Goal: Find contact information: Find contact information

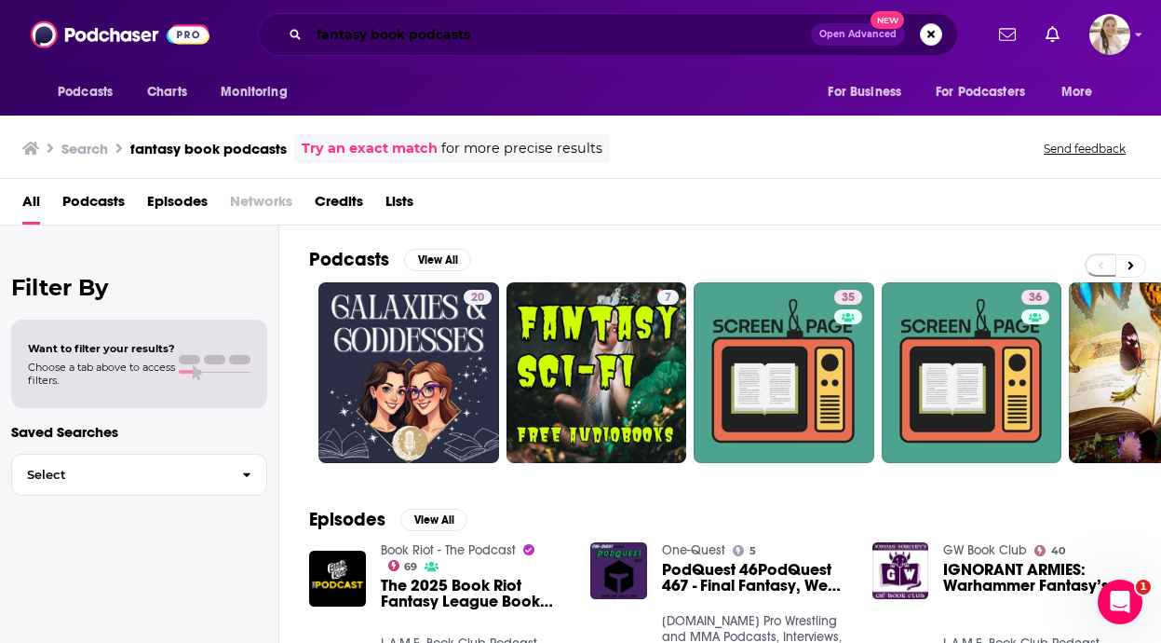
click at [497, 41] on input "fantasy book podcasts" at bounding box center [560, 35] width 502 height 30
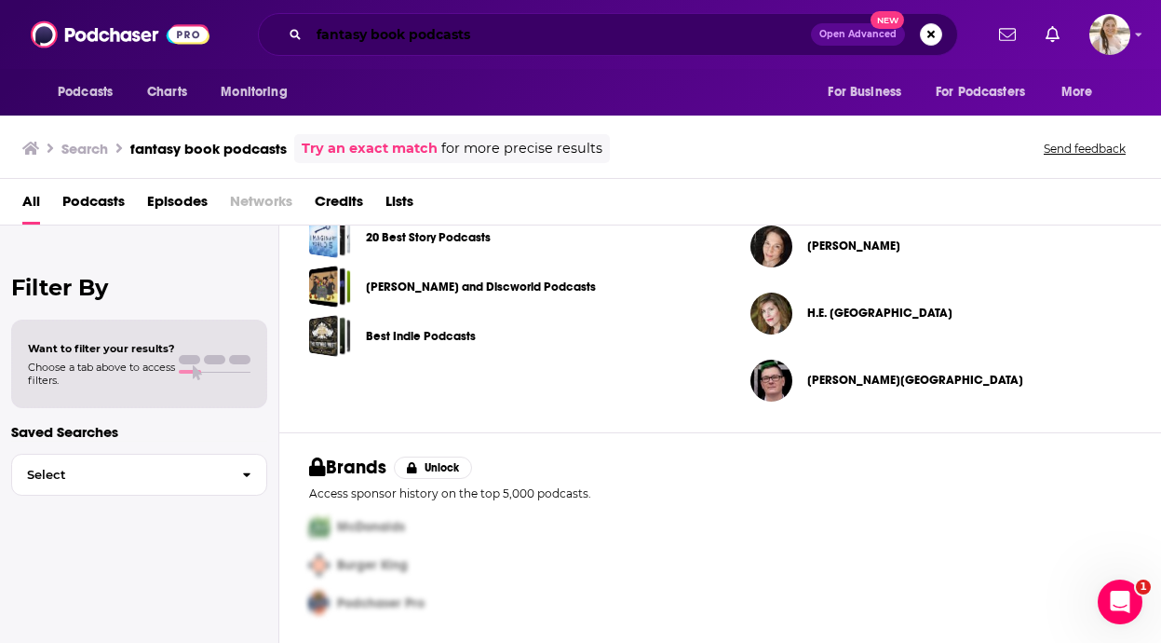
click at [497, 40] on input "fantasy book podcasts" at bounding box center [560, 35] width 502 height 30
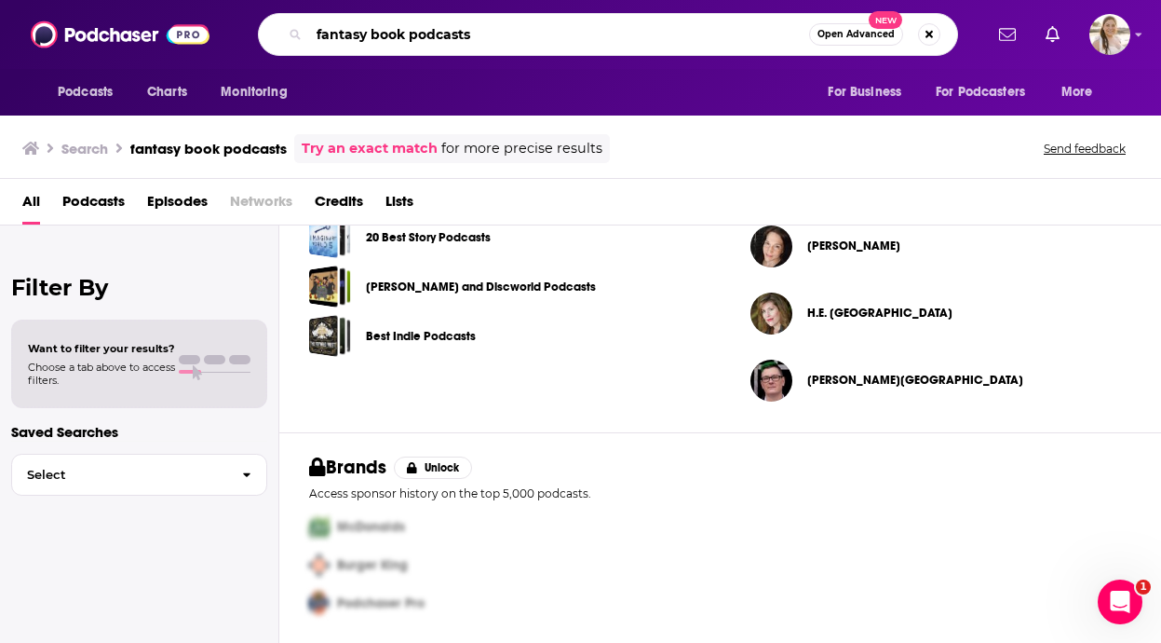
click at [497, 40] on input "fantasy book podcasts" at bounding box center [559, 35] width 500 height 30
type input "write minded"
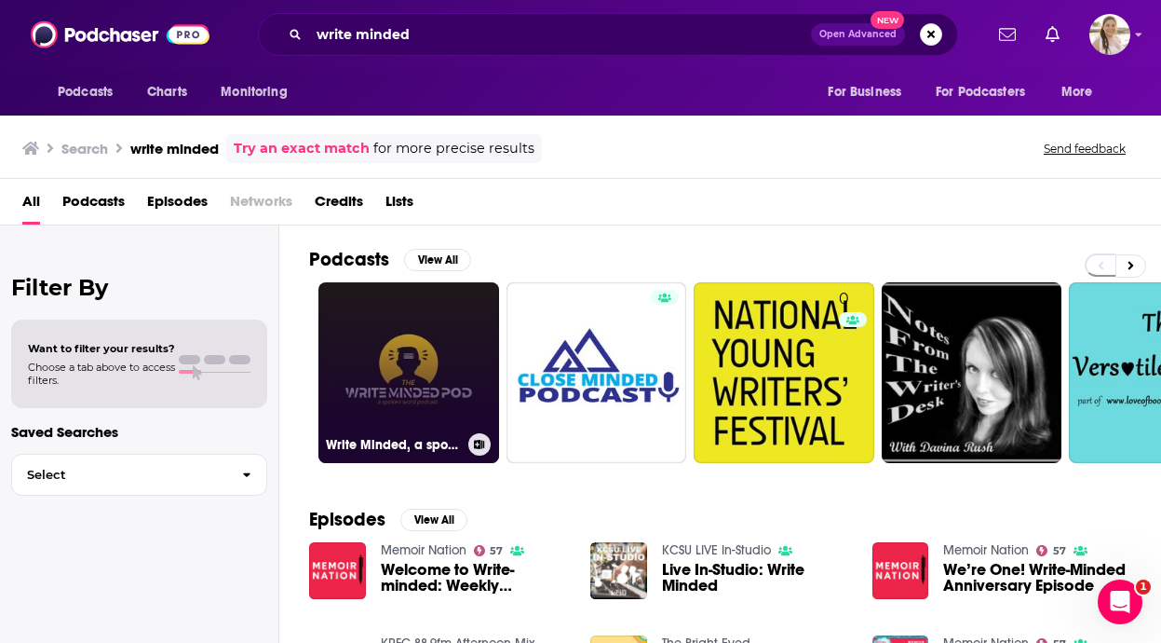
click at [412, 395] on link "Write Minded, a spoken word podcast" at bounding box center [409, 372] width 181 height 181
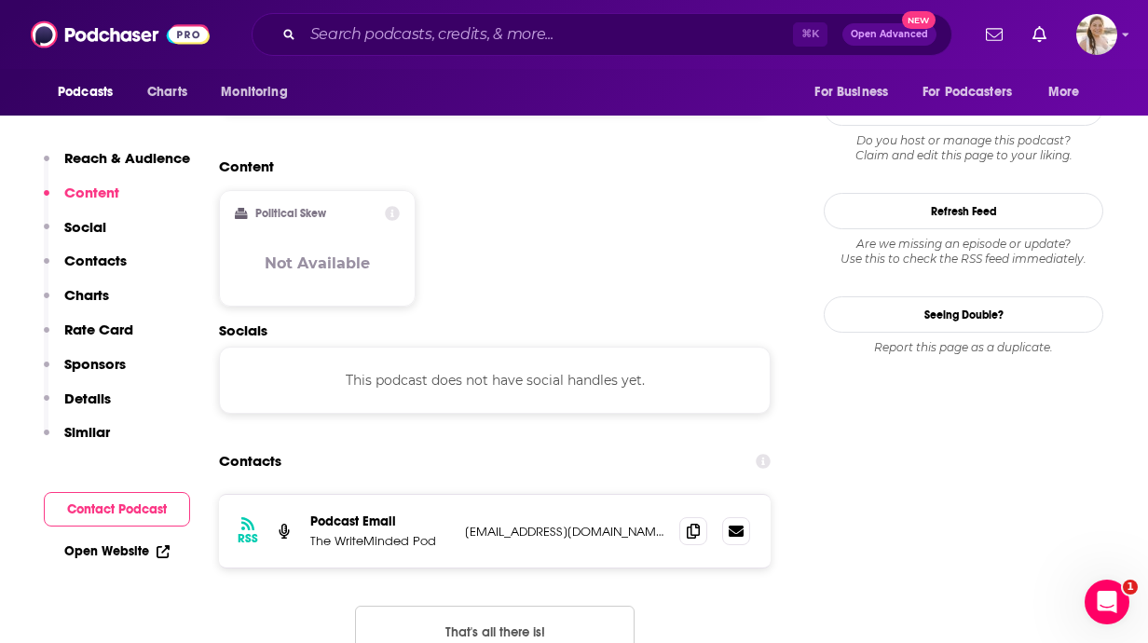
scroll to position [1559, 0]
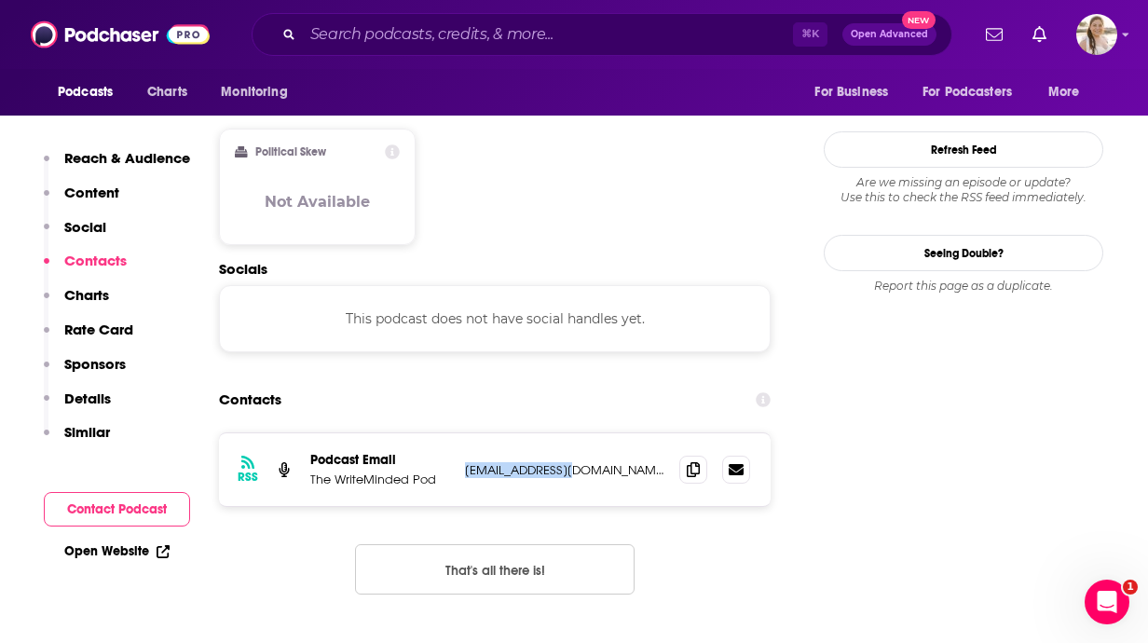
drag, startPoint x: 585, startPoint y: 387, endPoint x: 466, endPoint y: 387, distance: 119.2
click at [466, 462] on p "[EMAIL_ADDRESS][DOMAIN_NAME]" at bounding box center [564, 470] width 199 height 16
copy p "[EMAIL_ADDRESS][DOMAIN_NAME]"
